Goal: Task Accomplishment & Management: Manage account settings

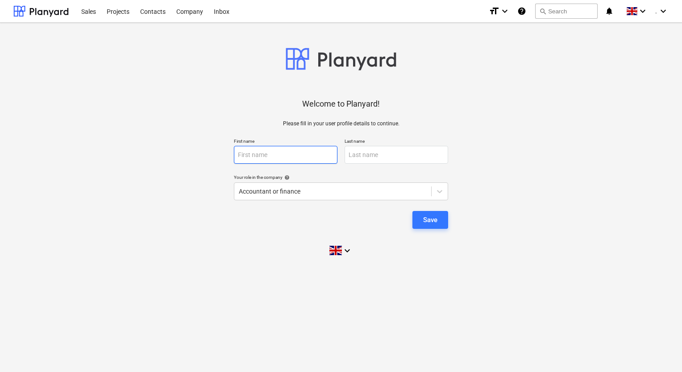
click at [271, 149] on input "text" at bounding box center [286, 155] width 104 height 18
type input "[PERSON_NAME]"
click at [545, 157] on div "Welcome to Planyard! Please fill in your user profile details to continue. Firs…" at bounding box center [340, 146] width 655 height 232
click at [423, 212] on button "Save" at bounding box center [431, 220] width 36 height 18
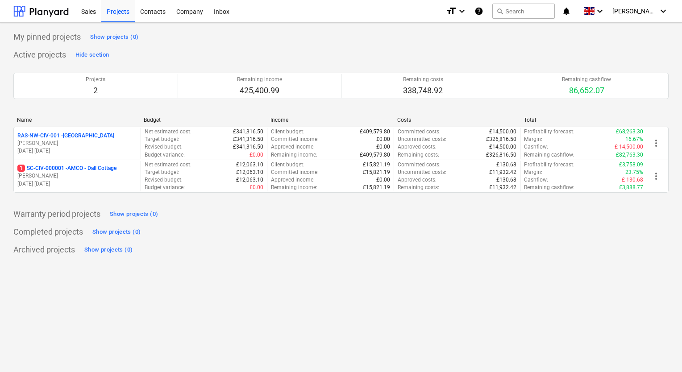
click at [430, 254] on div "Archived projects Show projects (0)" at bounding box center [340, 250] width 655 height 14
click at [663, 12] on icon "keyboard_arrow_down" at bounding box center [663, 11] width 11 height 11
click at [283, 248] on div at bounding box center [341, 186] width 682 height 372
click at [463, 17] on div "format_size keyboard_arrow_down" at bounding box center [456, 11] width 21 height 22
click at [537, 52] on div at bounding box center [341, 186] width 682 height 372
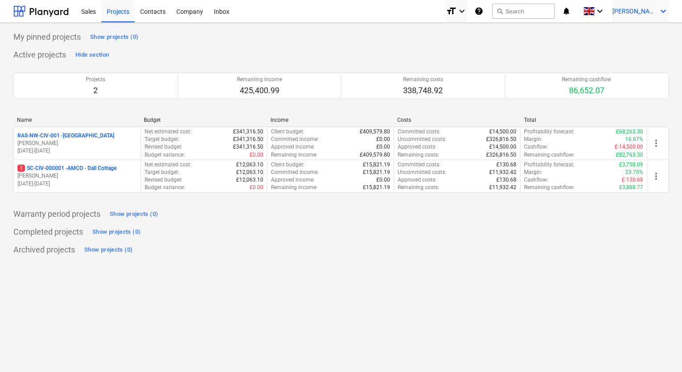
click at [663, 13] on icon "keyboard_arrow_down" at bounding box center [663, 11] width 11 height 11
click at [638, 34] on div "Settings" at bounding box center [642, 35] width 54 height 14
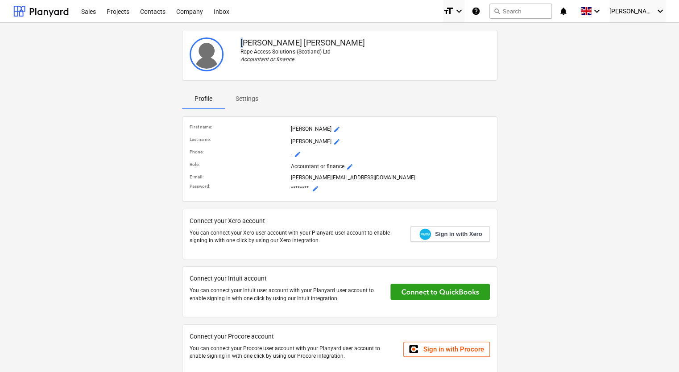
drag, startPoint x: 244, startPoint y: 42, endPoint x: 238, endPoint y: 42, distance: 5.4
click at [238, 42] on div "[PERSON_NAME]-[PERSON_NAME] Rope Access Solutions (Scotland) Ltd Accountant or …" at bounding box center [365, 55] width 256 height 43
click at [383, 79] on div "[PERSON_NAME]-[PERSON_NAME] Rope Access Solutions (Scotland) Ltd Accountant or …" at bounding box center [340, 55] width 316 height 51
click at [333, 131] on span "mode_edit" at bounding box center [336, 129] width 7 height 7
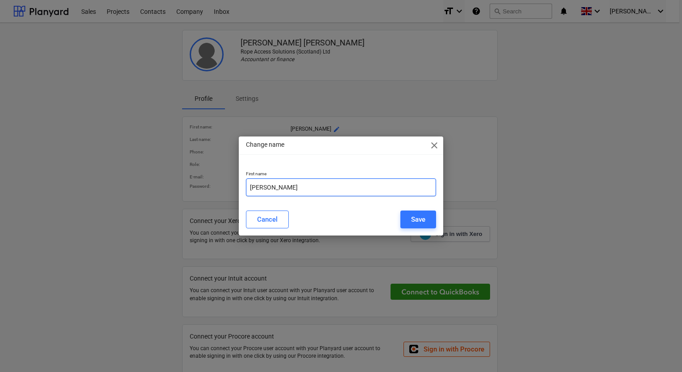
drag, startPoint x: 254, startPoint y: 187, endPoint x: 238, endPoint y: 179, distance: 18.0
click at [241, 185] on div "First name [PERSON_NAME]" at bounding box center [341, 184] width 204 height 40
type input "[PERSON_NAME]"
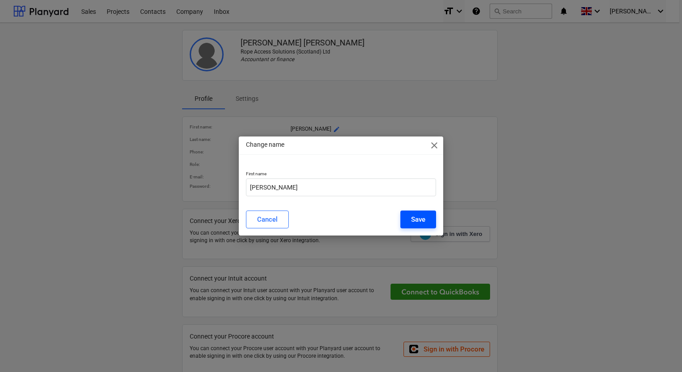
click at [407, 217] on button "Save" at bounding box center [418, 220] width 36 height 18
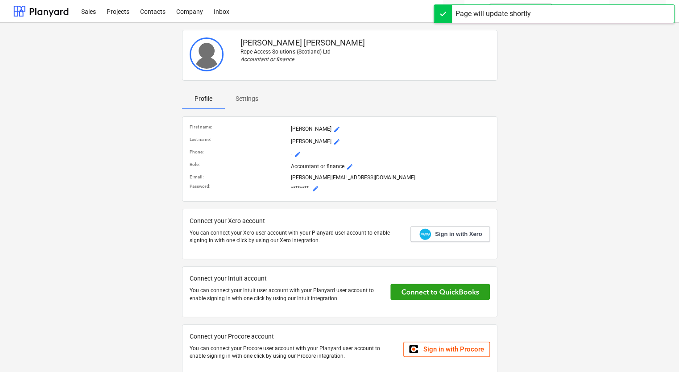
click at [316, 188] on span "mode_edit" at bounding box center [315, 188] width 7 height 7
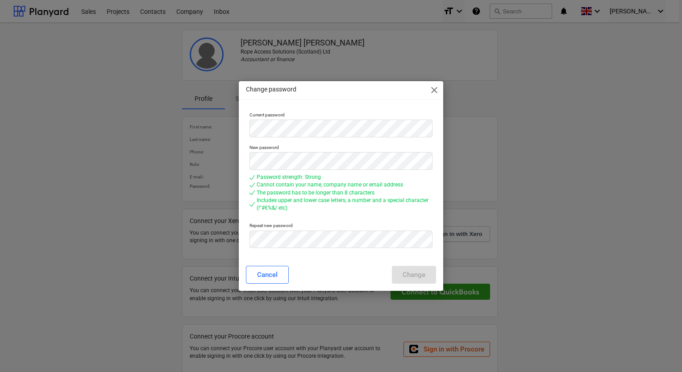
click at [212, 121] on div "Change password close Current password New password Password strength: Strong C…" at bounding box center [341, 186] width 682 height 372
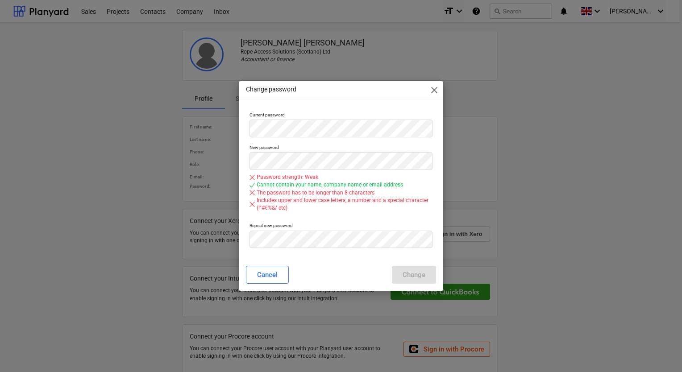
click at [219, 113] on div "Change password close Current password New password Password strength: Weak Can…" at bounding box center [341, 186] width 682 height 372
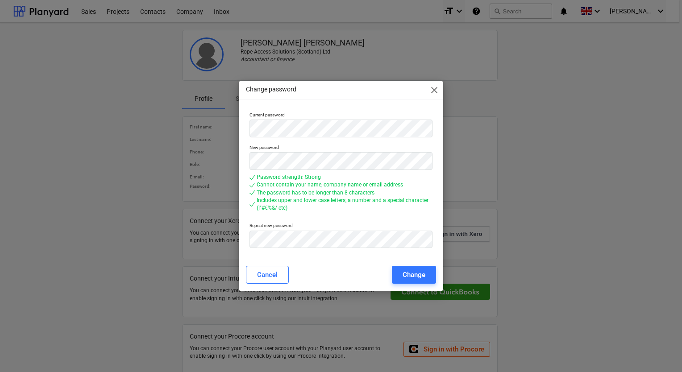
click at [425, 224] on p "Repeat new password" at bounding box center [341, 227] width 183 height 8
click at [420, 272] on div "Change" at bounding box center [414, 275] width 23 height 12
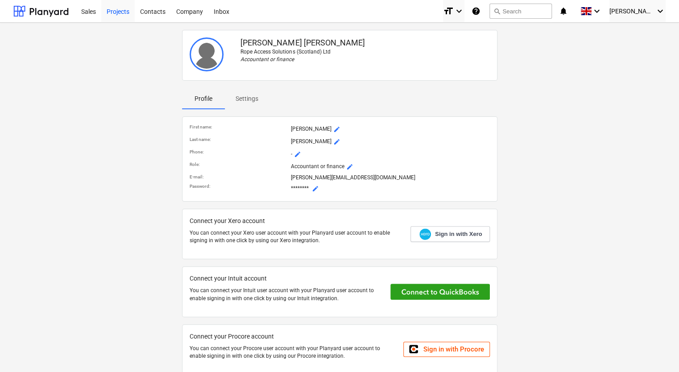
click at [129, 12] on div "Projects" at bounding box center [117, 11] width 33 height 23
